Goal: Transaction & Acquisition: Purchase product/service

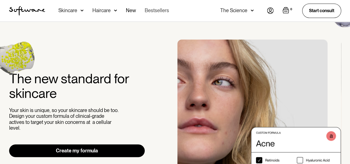
click at [148, 9] on link "Bestsellers" at bounding box center [157, 11] width 24 height 22
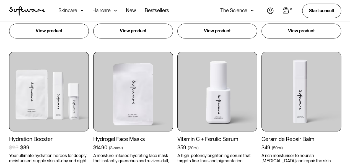
scroll to position [227, 0]
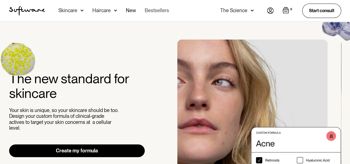
click at [154, 9] on link "Bestsellers" at bounding box center [157, 11] width 24 height 22
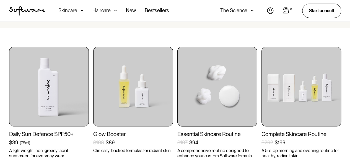
scroll to position [88, 0]
